Goal: Information Seeking & Learning: Understand process/instructions

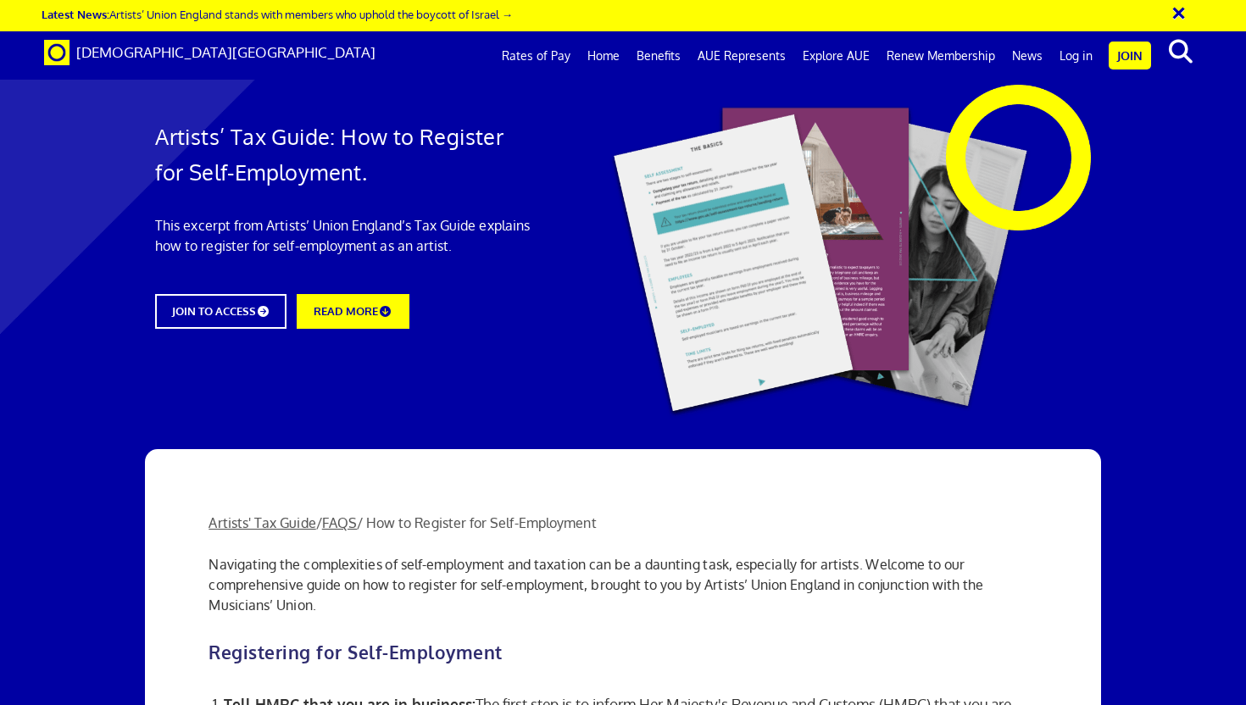
scroll to position [1035, 0]
drag, startPoint x: 545, startPoint y: 268, endPoint x: 661, endPoint y: 295, distance: 118.5
drag, startPoint x: 661, startPoint y: 295, endPoint x: 843, endPoint y: 378, distance: 200.3
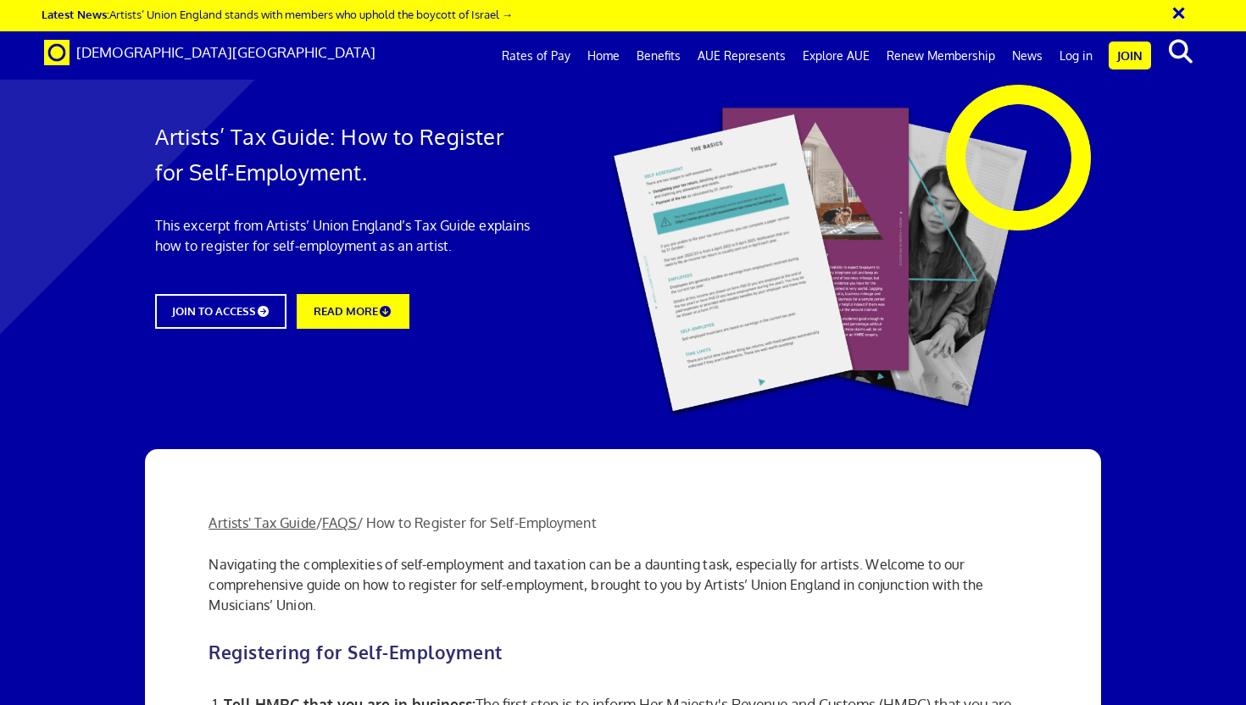
drag, startPoint x: 843, startPoint y: 378, endPoint x: 880, endPoint y: 361, distance: 41.0
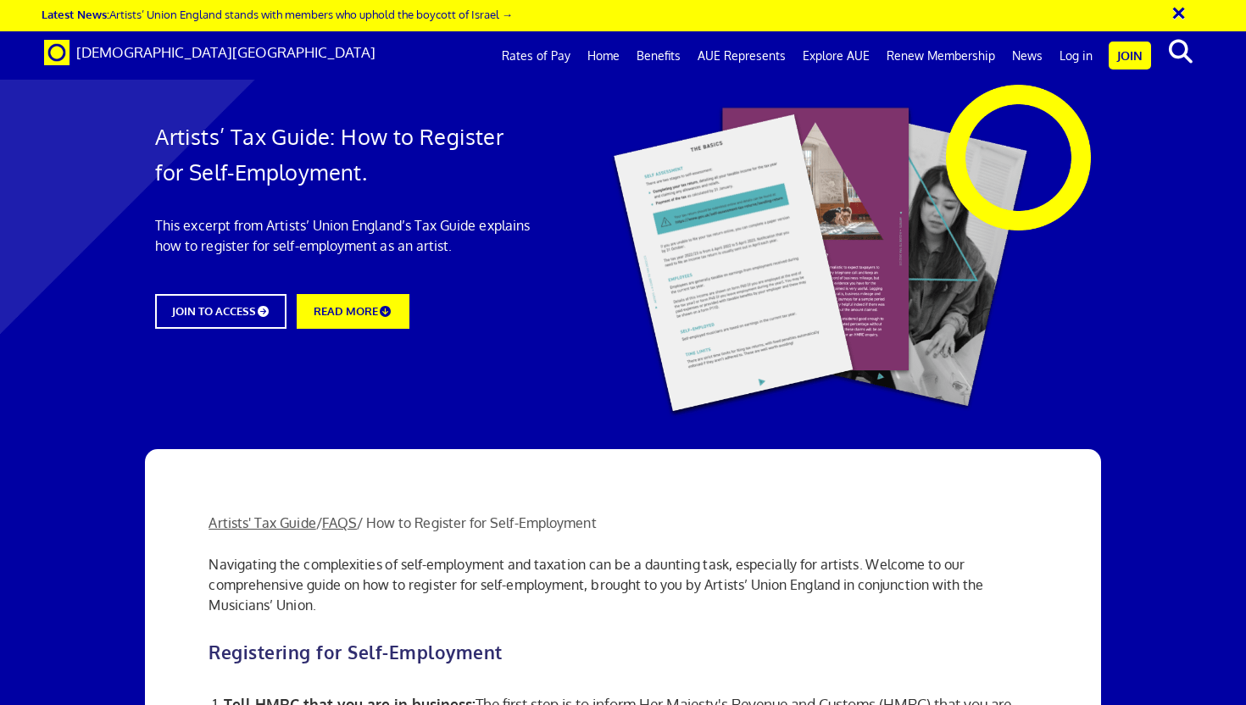
scroll to position [1663, 0]
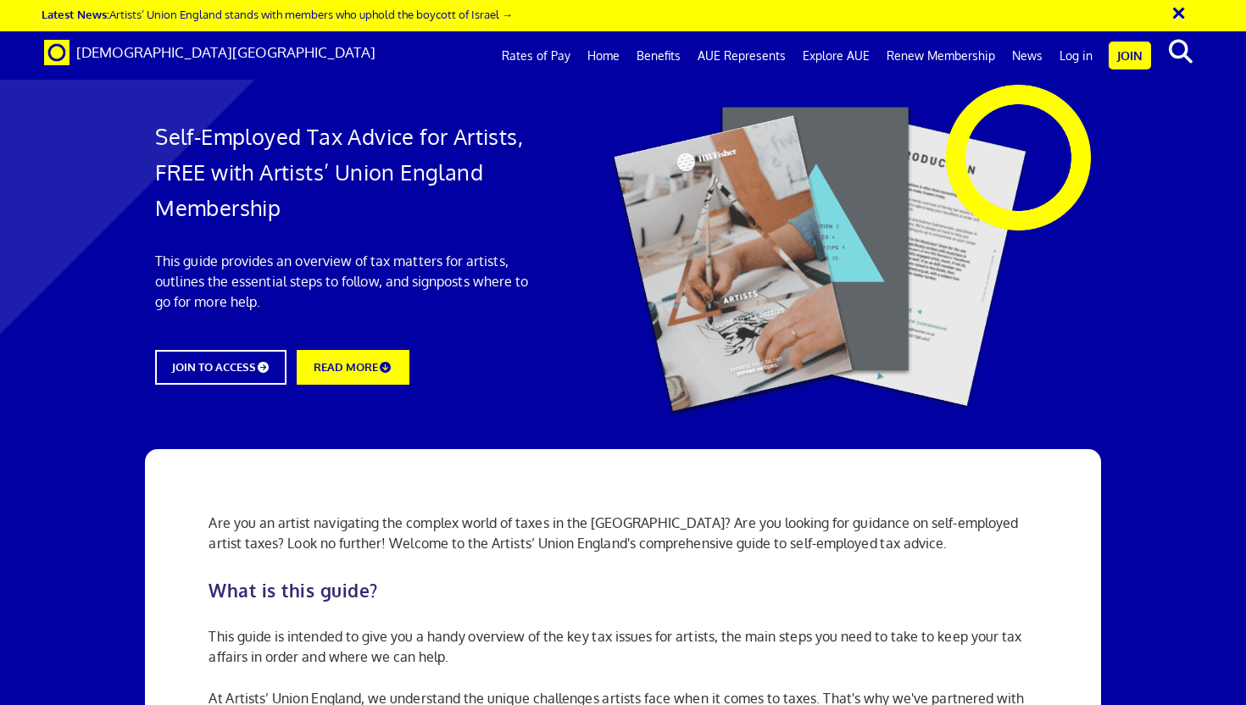
scroll to position [638, 0]
drag, startPoint x: 447, startPoint y: 265, endPoint x: 781, endPoint y: 275, distance: 334.2
drag, startPoint x: 781, startPoint y: 275, endPoint x: 616, endPoint y: 270, distance: 164.6
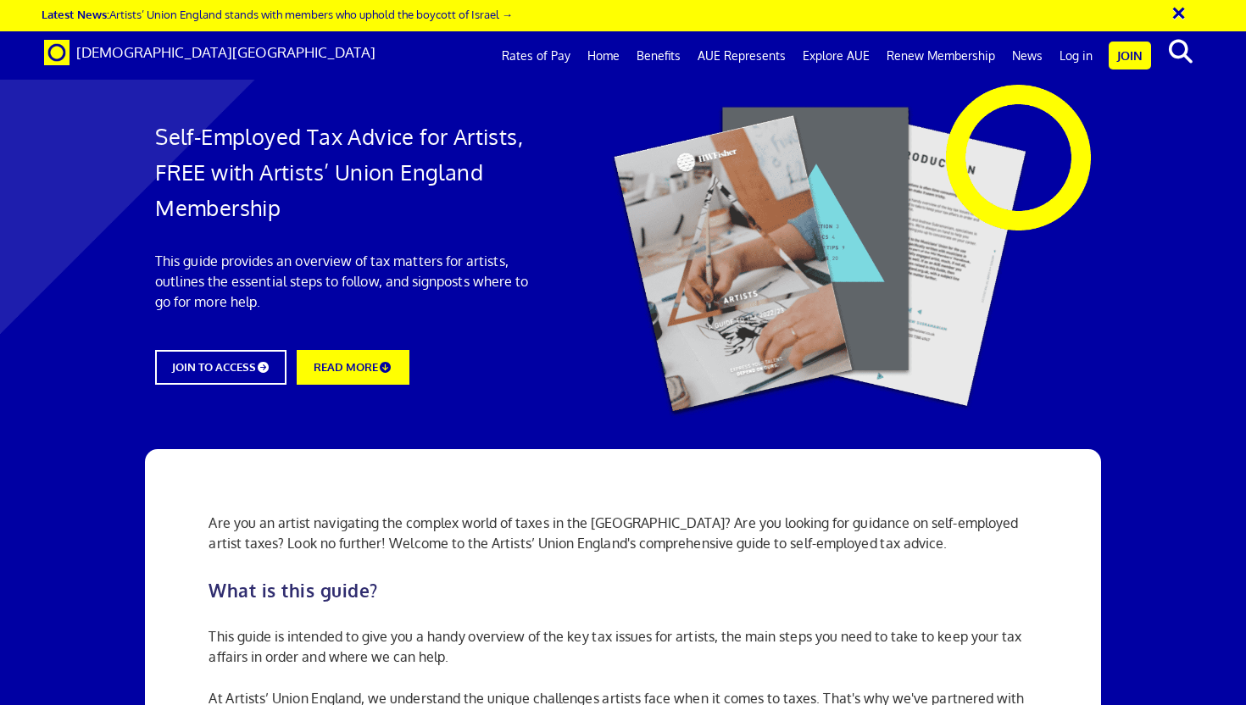
drag, startPoint x: 616, startPoint y: 270, endPoint x: 618, endPoint y: 279, distance: 9.7
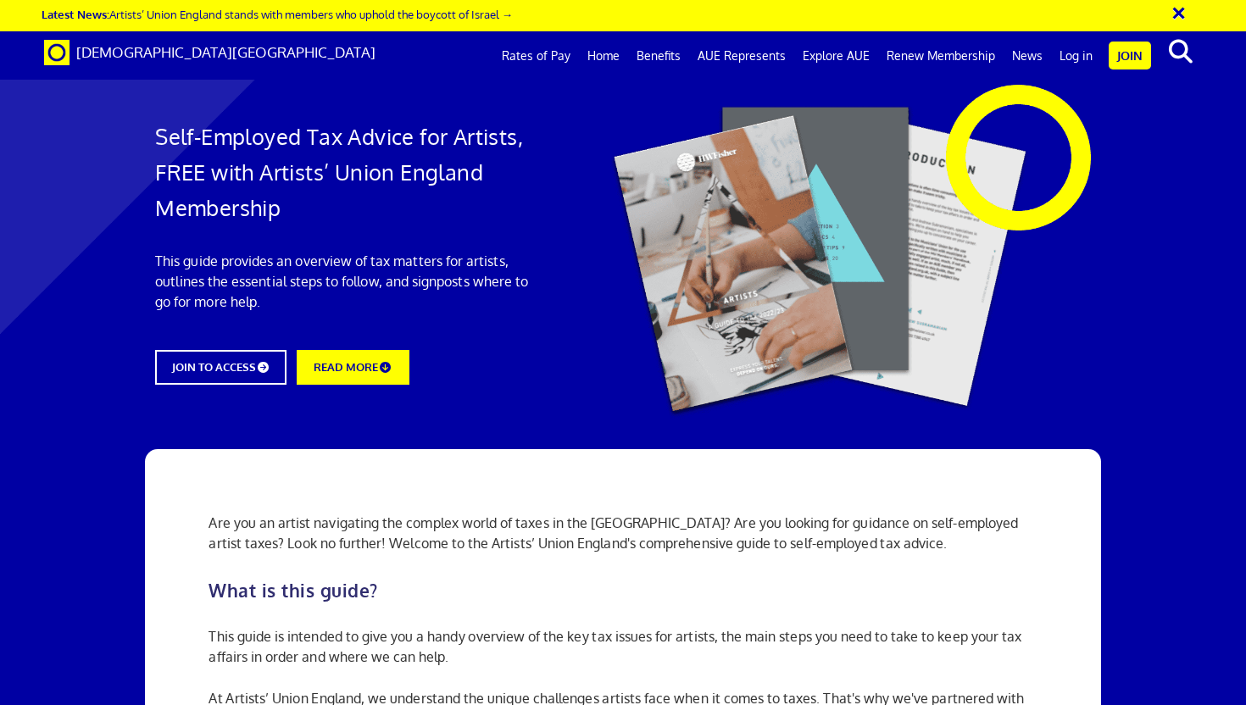
drag, startPoint x: 410, startPoint y: 297, endPoint x: 630, endPoint y: 315, distance: 221.2
